Goal: Check status: Check status

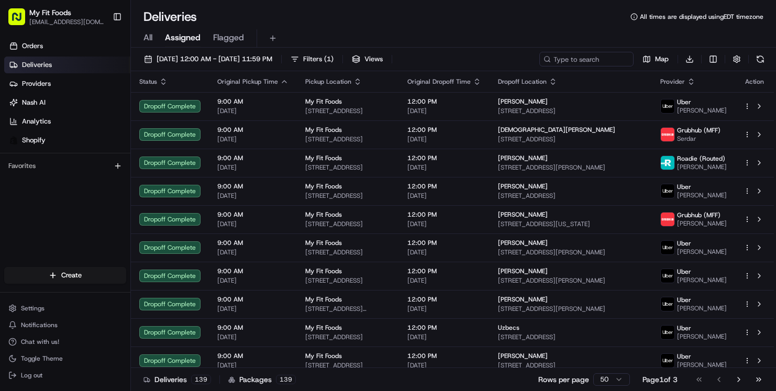
click at [145, 38] on span "All" at bounding box center [148, 37] width 9 height 13
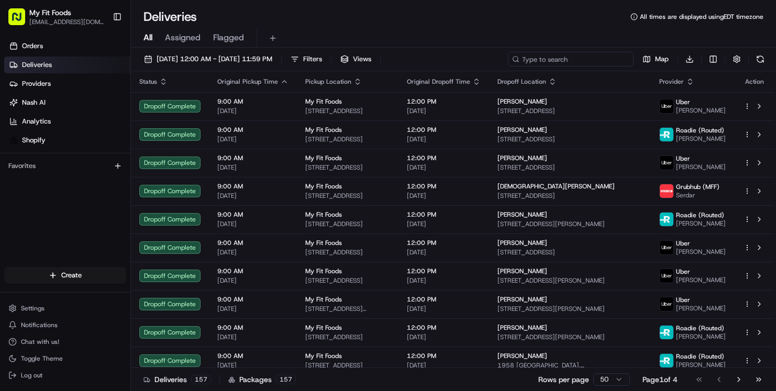
click at [574, 58] on input at bounding box center [571, 59] width 126 height 15
paste input "877415"
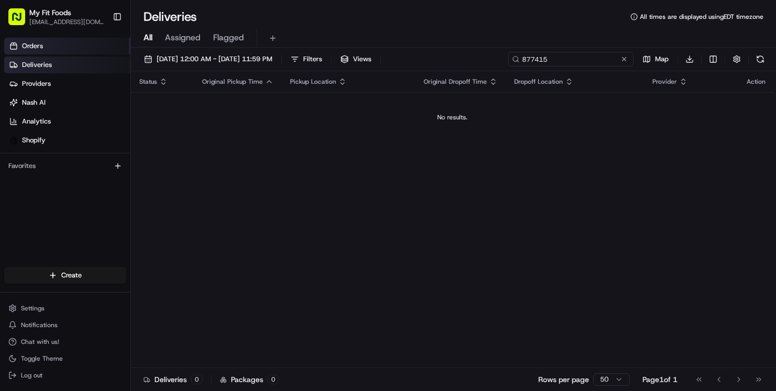
type input "877415"
click at [14, 46] on icon at bounding box center [13, 46] width 8 height 8
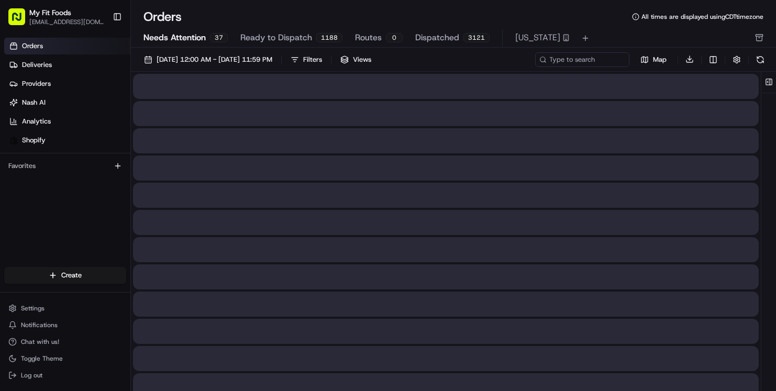
click at [175, 41] on span "Needs Attention" at bounding box center [175, 37] width 62 height 13
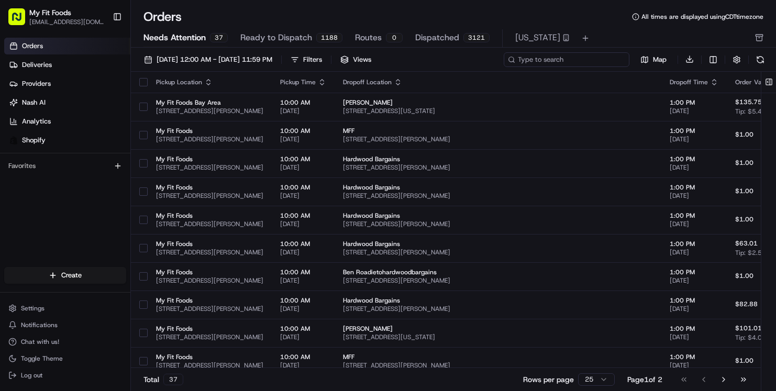
click at [555, 59] on input at bounding box center [567, 59] width 126 height 15
paste input "877415"
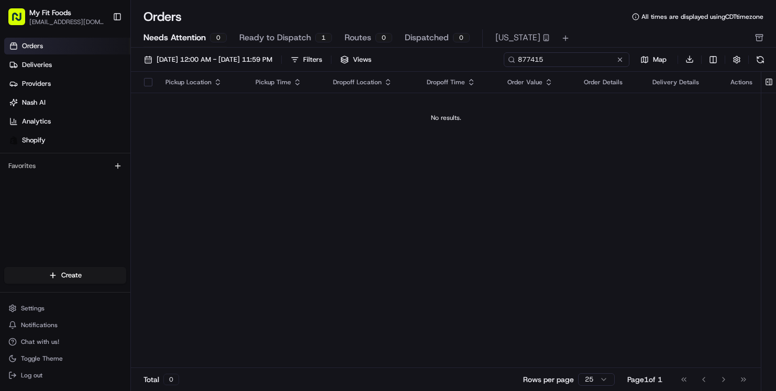
type input "877415"
click at [297, 32] on span "Ready to Dispatch" at bounding box center [275, 37] width 72 height 13
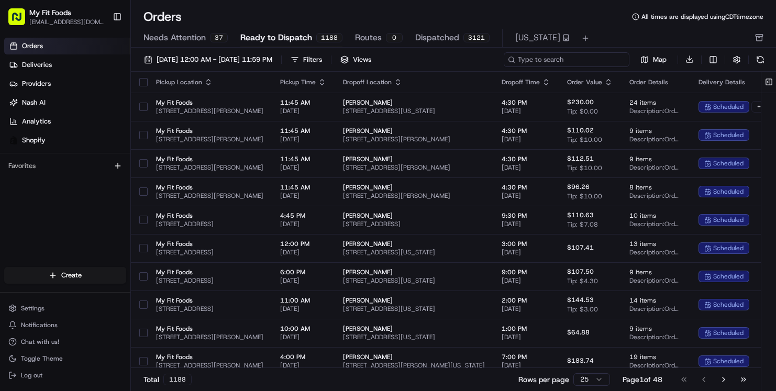
click at [572, 64] on input at bounding box center [567, 59] width 126 height 15
paste input "877415"
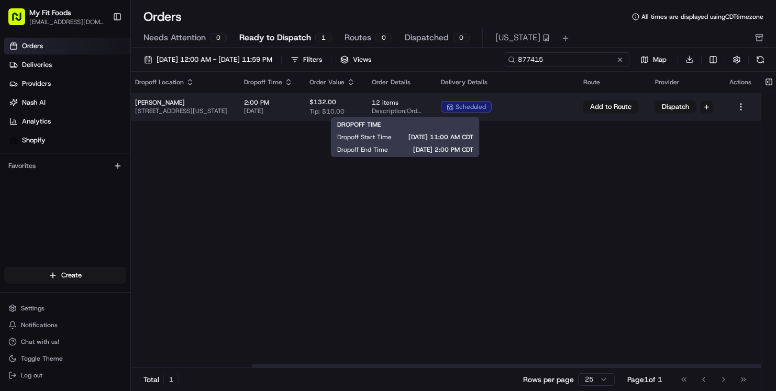
scroll to position [0, 326]
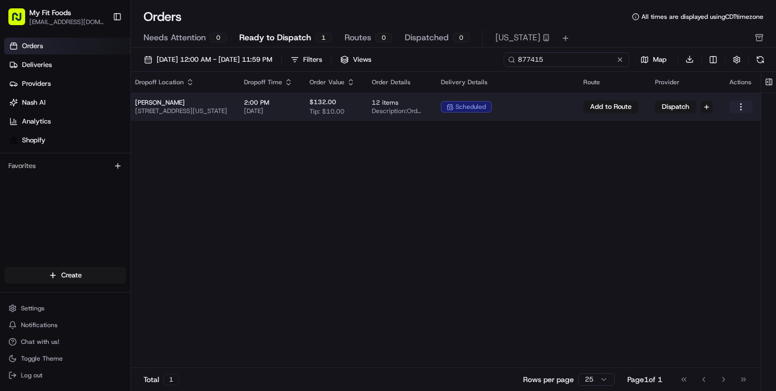
type input "877415"
click at [740, 106] on html "My Fit Foods [EMAIL_ADDRESS][DOMAIN_NAME] Toggle Sidebar Orders Deliveries Prov…" at bounding box center [388, 195] width 776 height 391
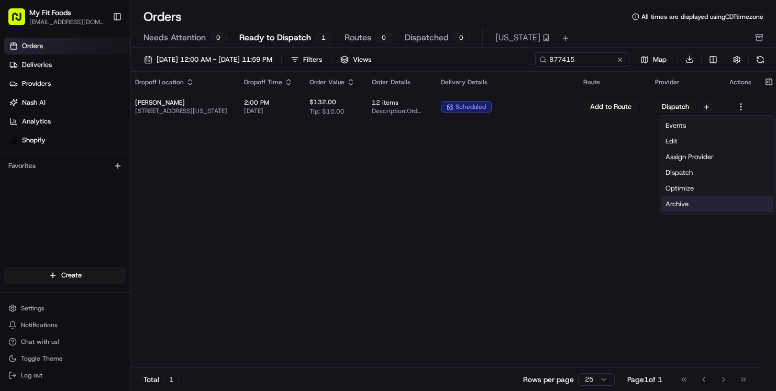
click at [676, 207] on div "Archive" at bounding box center [718, 204] width 112 height 16
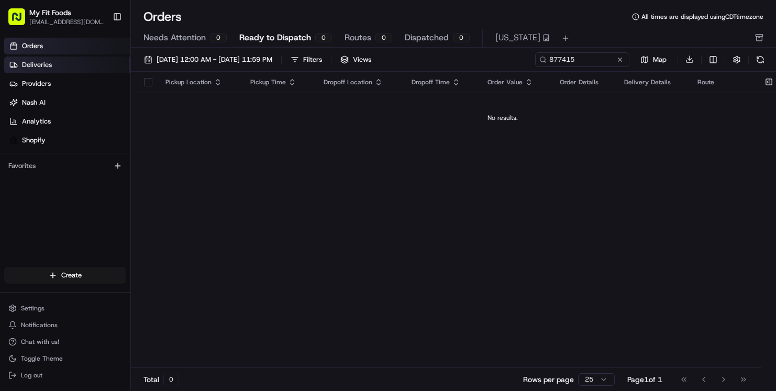
click at [53, 64] on link "Deliveries" at bounding box center [67, 65] width 126 height 17
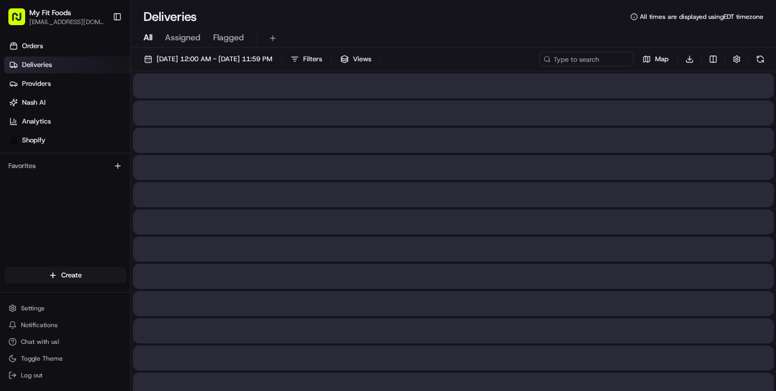
click at [149, 37] on span "All" at bounding box center [148, 37] width 9 height 13
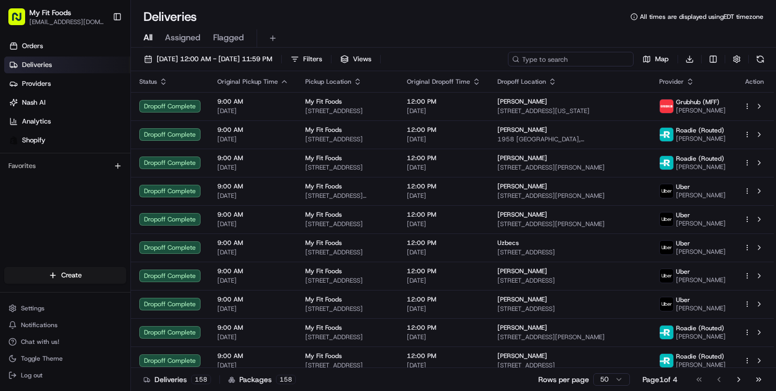
click at [563, 63] on input at bounding box center [571, 59] width 126 height 15
paste input "847314"
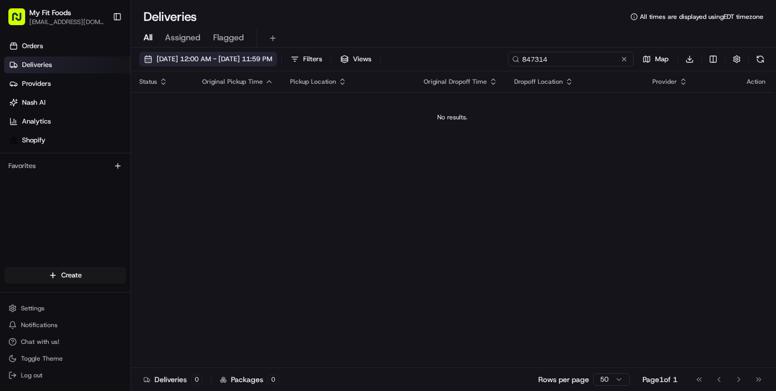
type input "847314"
click at [171, 65] on button "[DATE] 12:00 AM - [DATE] 11:59 PM" at bounding box center [208, 59] width 138 height 15
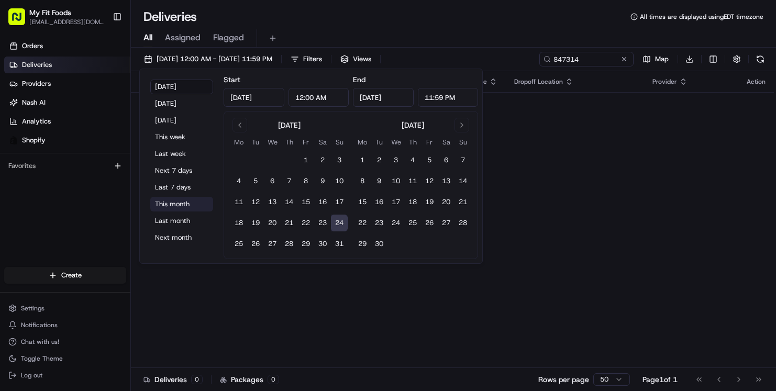
click at [165, 206] on button "This month" at bounding box center [181, 204] width 63 height 15
type input "[DATE]"
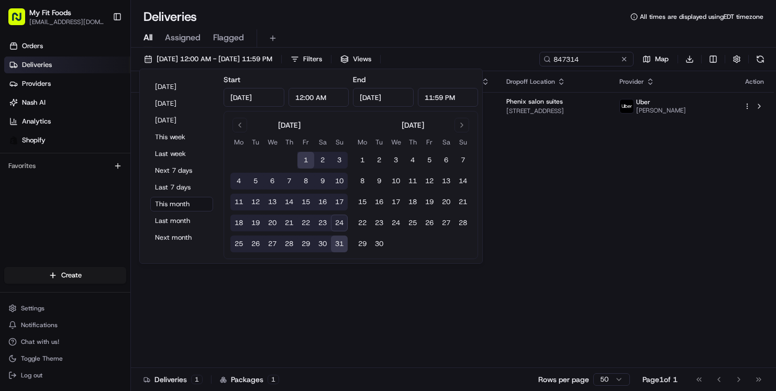
click at [572, 38] on div "All Assigned Flagged" at bounding box center [453, 38] width 645 height 18
